Goal: Transaction & Acquisition: Purchase product/service

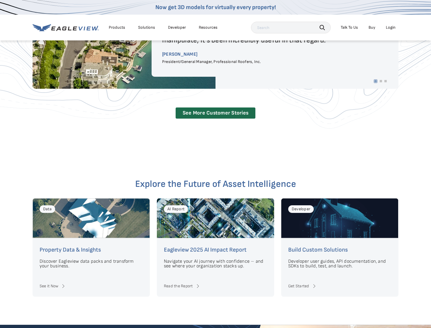
scroll to position [1464, 0]
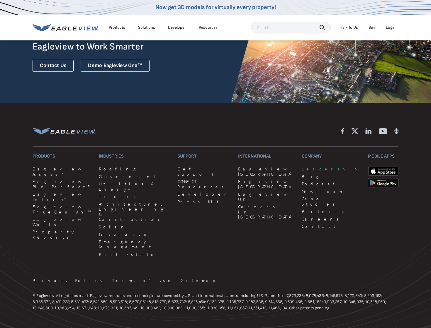
click at [302, 167] on link "Leadership" at bounding box center [331, 169] width 59 height 5
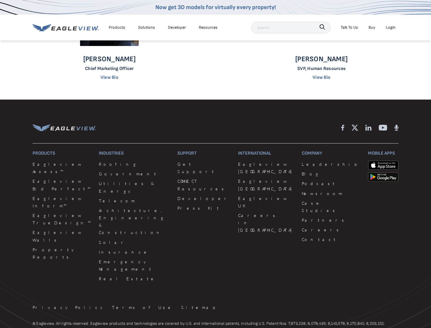
scroll to position [538, 0]
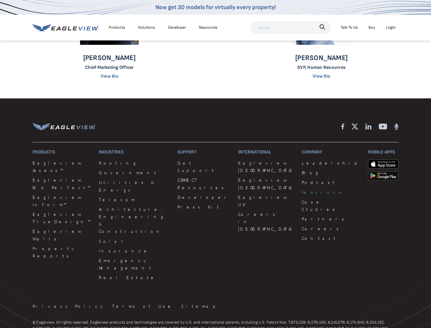
click at [302, 192] on link "Newsroom" at bounding box center [331, 192] width 59 height 7
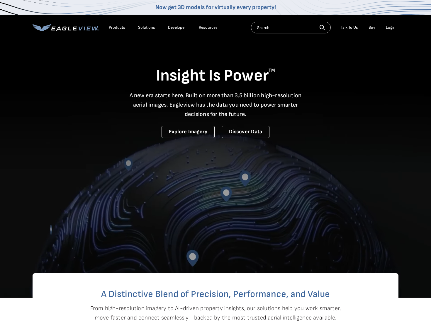
click at [391, 30] on div "Login" at bounding box center [391, 27] width 10 height 5
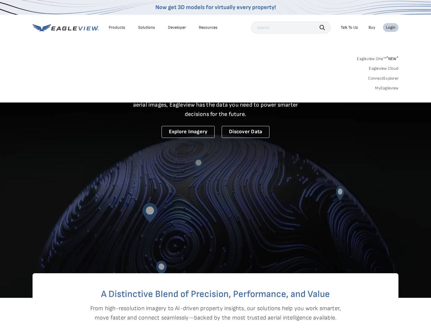
click at [380, 88] on link "MyEagleview" at bounding box center [386, 88] width 23 height 5
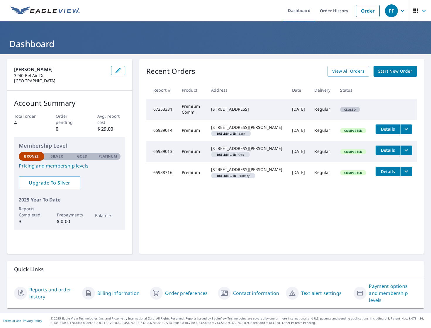
drag, startPoint x: 223, startPoint y: 106, endPoint x: 260, endPoint y: 112, distance: 37.5
click at [260, 112] on div "[STREET_ADDRESS]" at bounding box center [246, 109] width 71 height 6
copy div "[STREET_ADDRESS]"
click at [398, 74] on span "Start New Order" at bounding box center [395, 71] width 34 height 7
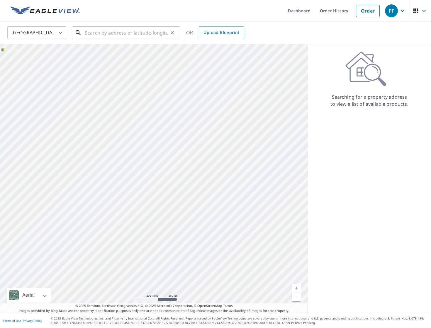
click at [96, 37] on input "text" at bounding box center [127, 33] width 84 height 16
paste input "[STREET_ADDRESS]"
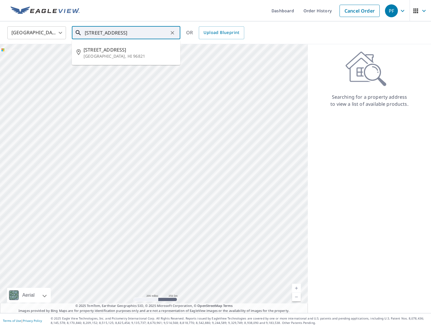
type input "[STREET_ADDRESS]"
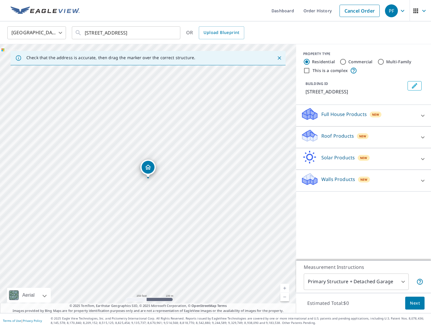
click at [285, 288] on link "Current Level 17, Zoom In" at bounding box center [284, 288] width 9 height 9
click at [285, 288] on link "Current Level 18, Zoom In" at bounding box center [284, 288] width 9 height 9
click at [128, 230] on div "[STREET_ADDRESS]" at bounding box center [148, 178] width 296 height 269
drag, startPoint x: 145, startPoint y: 166, endPoint x: 133, endPoint y: 223, distance: 57.8
click at [342, 63] on input "Commercial" at bounding box center [342, 61] width 7 height 7
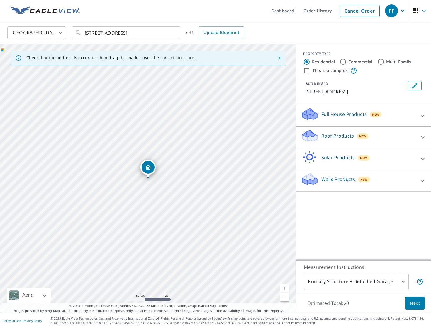
radio input "true"
type input "4"
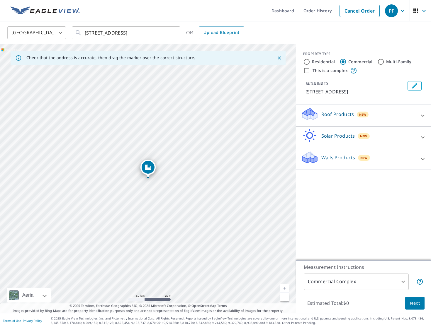
click at [422, 113] on icon at bounding box center [422, 115] width 7 height 7
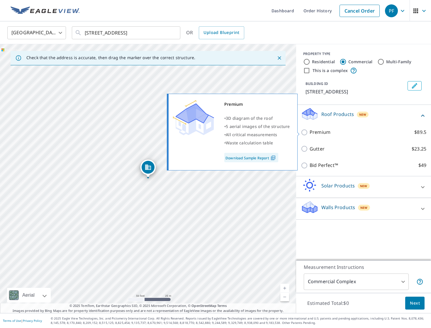
click at [323, 133] on p "Premium" at bounding box center [320, 132] width 21 height 7
click at [310, 133] on input "Premium $89.5" at bounding box center [305, 132] width 9 height 7
checkbox input "true"
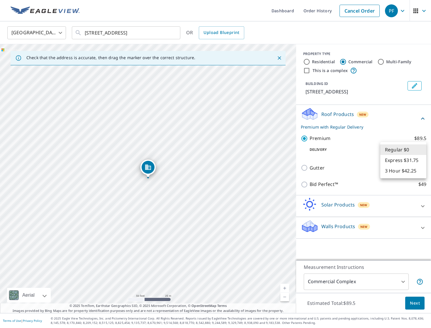
click at [386, 152] on body "PF PF Dashboard Order History Cancel Order PF [GEOGRAPHIC_DATA] [GEOGRAPHIC_DAT…" at bounding box center [215, 164] width 431 height 328
click at [359, 151] on div at bounding box center [215, 164] width 431 height 328
click at [410, 303] on span "Next" at bounding box center [415, 303] width 10 height 7
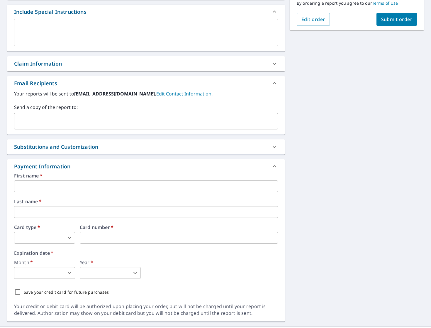
scroll to position [170, 0]
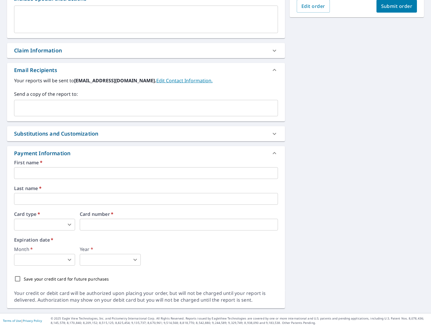
click at [40, 179] on div "First name   * ​ Last name   * ​ Card type   * ​ 0 ​ Card number   * Card numbe…" at bounding box center [146, 222] width 264 height 125
click at [41, 175] on input "text" at bounding box center [146, 173] width 264 height 12
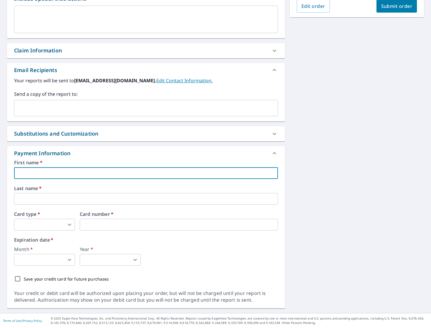
type input "[PERSON_NAME]"
type input "[EMAIL_ADDRESS][DOMAIN_NAME]"
type input "[PERSON_NAME]"
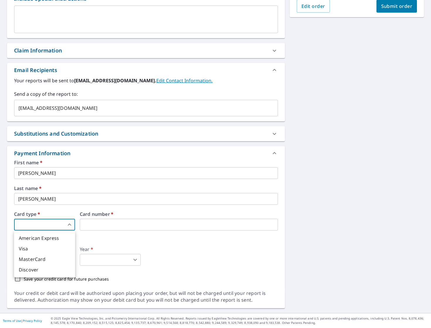
click at [45, 228] on body "PF PF Dashboard Order History Cancel Order PF Dashboard / Finalize Order Finali…" at bounding box center [215, 164] width 431 height 328
click at [37, 258] on li "MasterCard" at bounding box center [44, 259] width 61 height 11
type input "3"
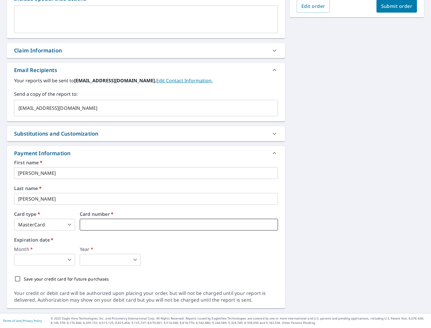
click at [96, 229] on iframe at bounding box center [179, 225] width 198 height 12
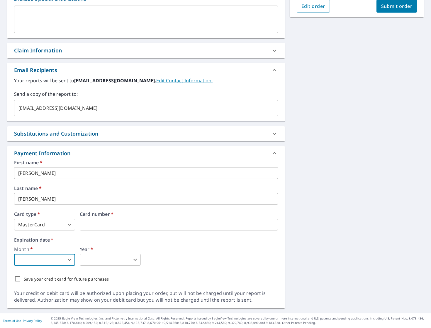
click at [46, 265] on body "PF PF Dashboard Order History Cancel Order PF Dashboard / Finalize Order Finali…" at bounding box center [215, 164] width 431 height 328
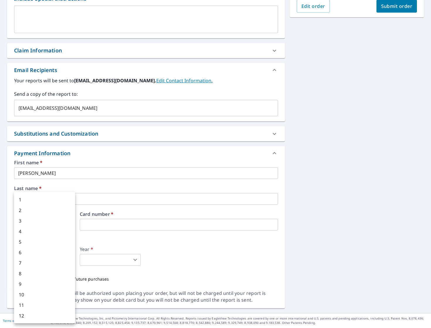
click at [39, 202] on li "1" at bounding box center [44, 200] width 61 height 11
type input "1"
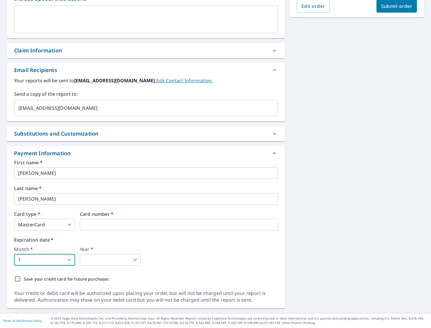
click at [95, 264] on body "PF PF Dashboard Order History Cancel Order PF Dashboard / Finalize Order Finali…" at bounding box center [215, 164] width 431 height 328
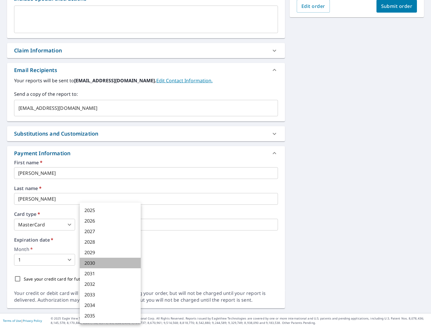
click at [95, 264] on li "2030" at bounding box center [110, 263] width 61 height 11
type input "2030"
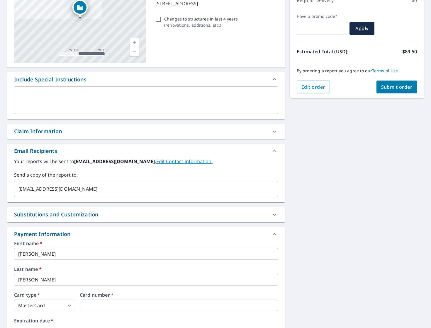
scroll to position [0, 0]
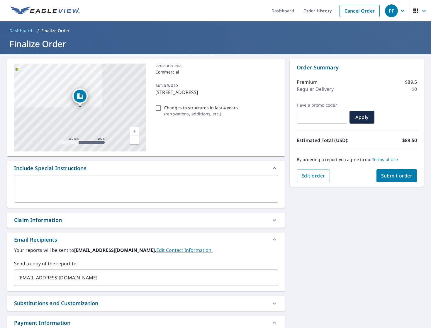
click at [403, 175] on span "Submit order" at bounding box center [396, 176] width 31 height 6
